Goal: Book appointment/travel/reservation

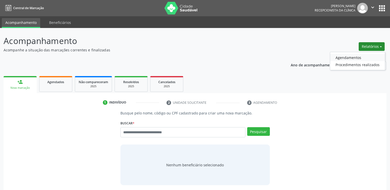
click at [357, 56] on link "Agendamentos" at bounding box center [357, 57] width 55 height 7
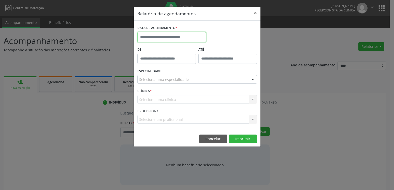
click at [172, 36] on input "text" at bounding box center [172, 37] width 69 height 10
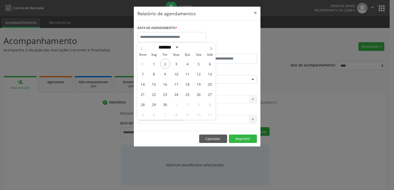
click at [142, 49] on icon at bounding box center [142, 48] width 2 height 3
select select "*"
click at [187, 105] on span "28" at bounding box center [188, 105] width 10 height 10
type input "**********"
click at [187, 105] on div "CLÍNICA * Selecione uma clínica Nenhum resultado encontrado para: " " Não há ne…" at bounding box center [197, 97] width 122 height 20
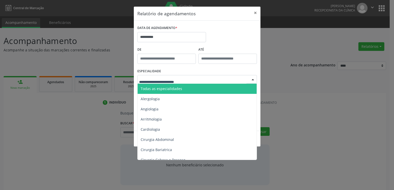
click at [195, 76] on div at bounding box center [198, 79] width 120 height 9
click at [199, 90] on span "Todas as especialidades" at bounding box center [198, 89] width 120 height 10
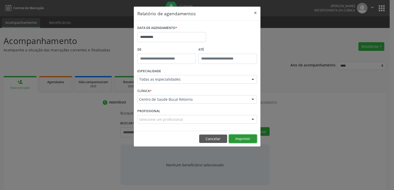
click at [246, 139] on button "Imprimir" at bounding box center [243, 139] width 28 height 9
